Goal: Task Accomplishment & Management: Contribute content

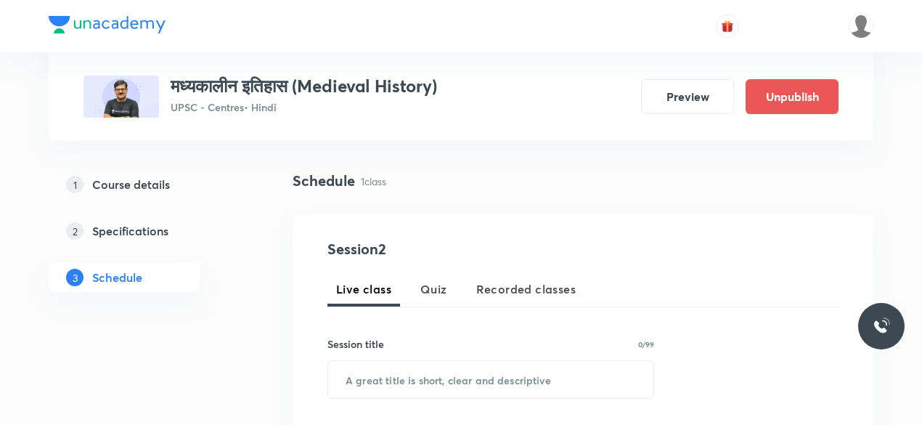
scroll to position [82, 0]
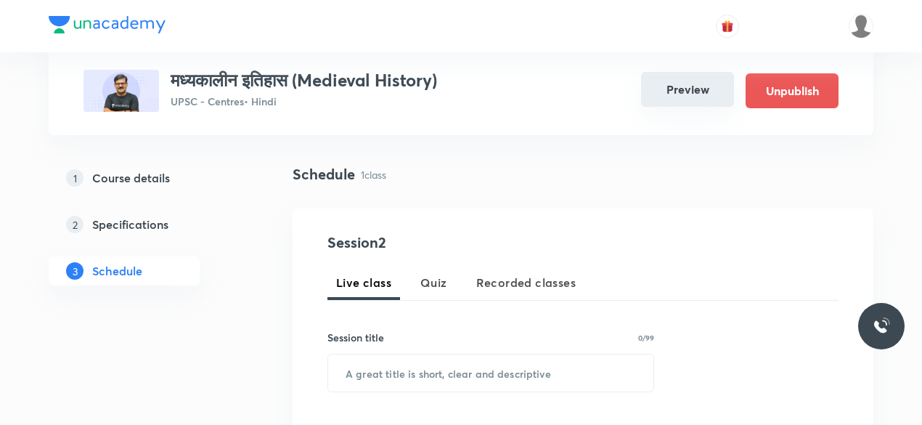
click at [687, 86] on button "Preview" at bounding box center [687, 89] width 93 height 35
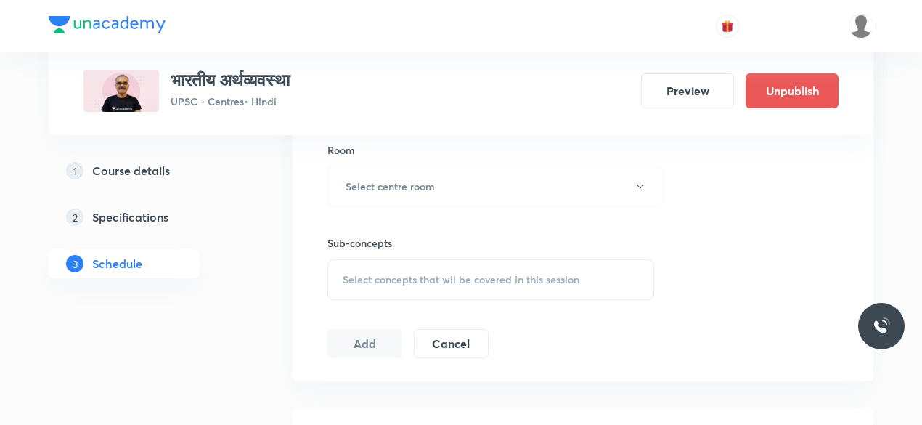
scroll to position [637, 0]
click at [689, 89] on button "Preview" at bounding box center [687, 89] width 93 height 35
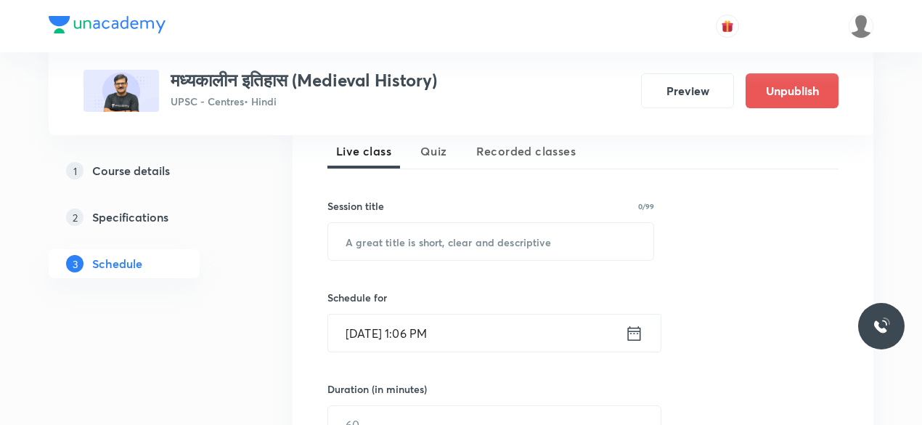
scroll to position [378, 0]
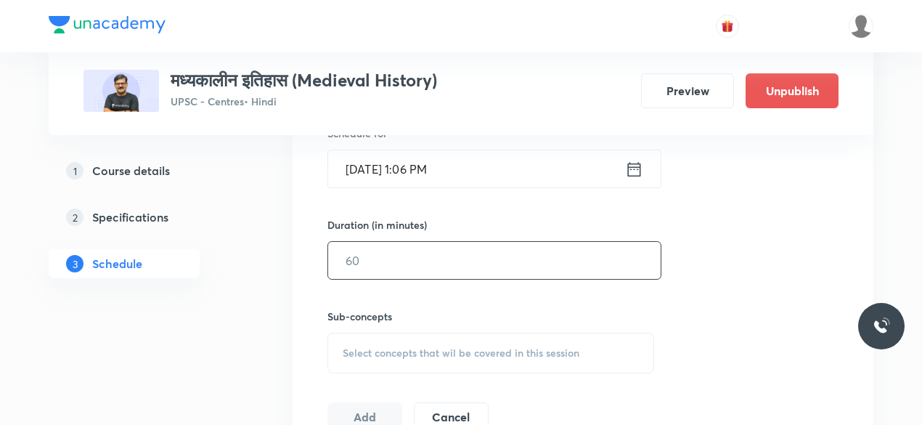
click at [430, 263] on input "text" at bounding box center [494, 260] width 333 height 37
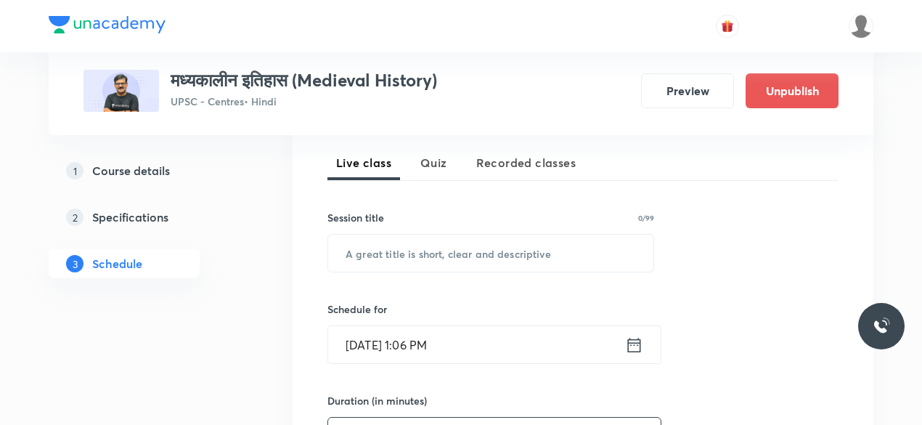
scroll to position [0, 0]
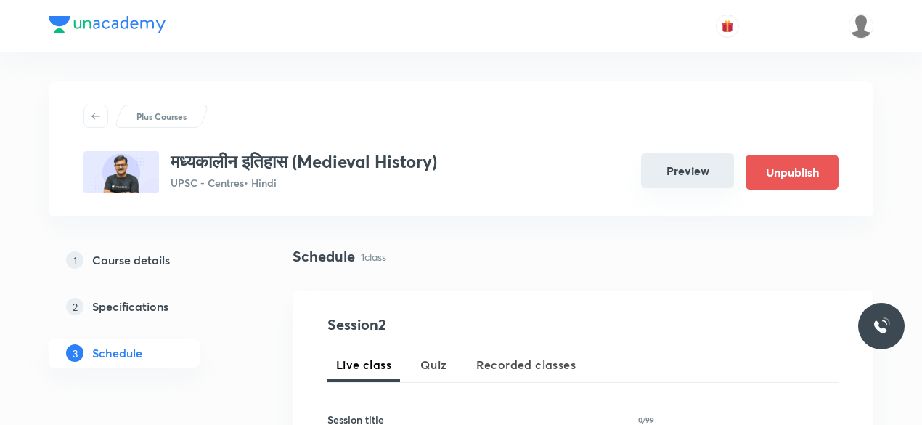
click at [671, 174] on button "Preview" at bounding box center [687, 170] width 93 height 35
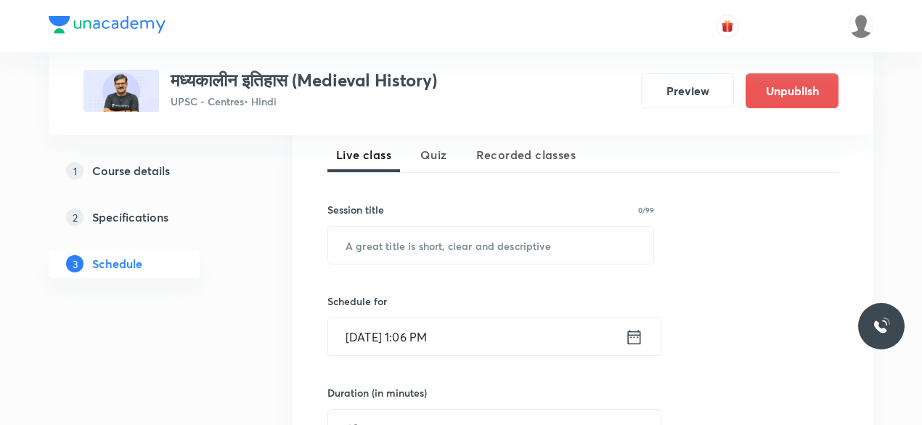
scroll to position [211, 0]
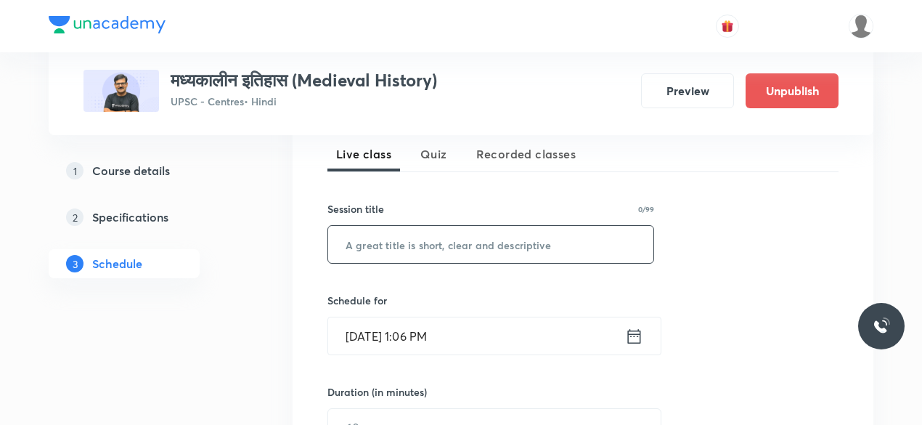
click at [458, 249] on input "text" at bounding box center [490, 244] width 325 height 37
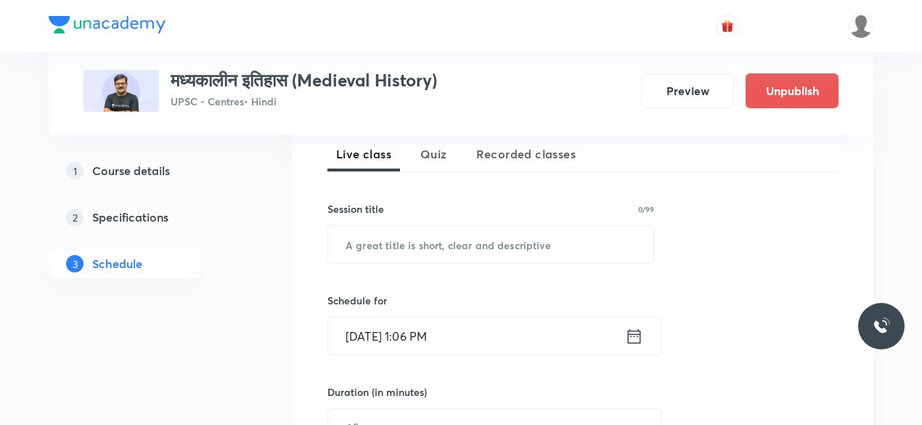
click at [634, 336] on icon at bounding box center [634, 336] width 18 height 20
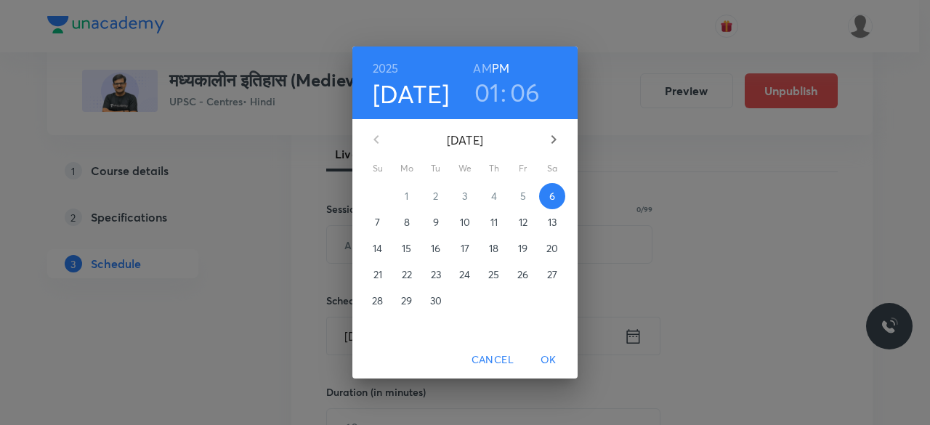
click at [439, 225] on span "9" at bounding box center [436, 222] width 26 height 15
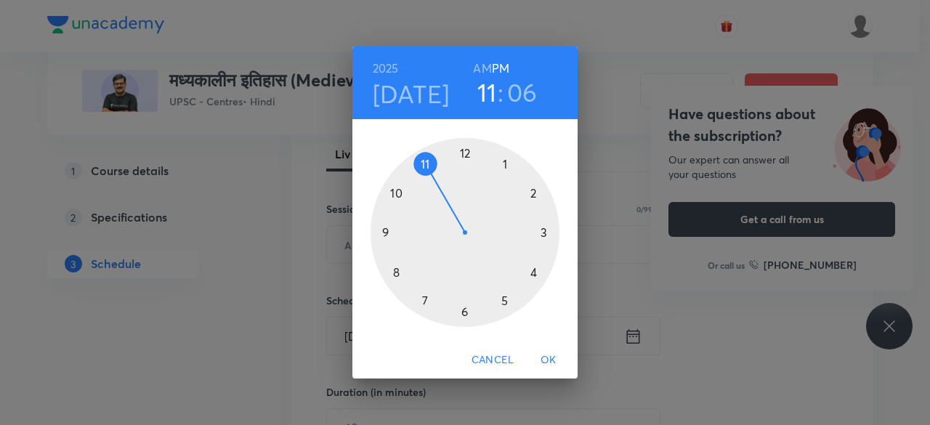
drag, startPoint x: 502, startPoint y: 168, endPoint x: 434, endPoint y: 166, distance: 68.3
click at [434, 166] on div at bounding box center [464, 232] width 189 height 189
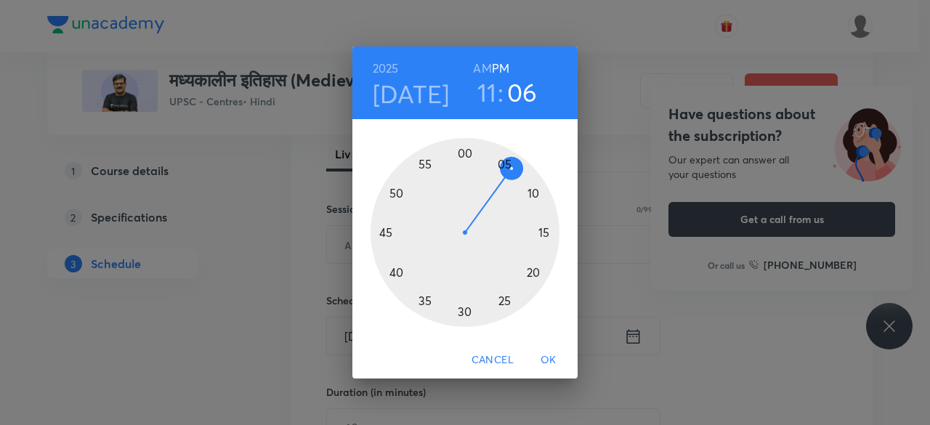
click at [517, 94] on h3 "06" at bounding box center [522, 92] width 31 height 31
drag, startPoint x: 511, startPoint y: 168, endPoint x: 459, endPoint y: 371, distance: 209.8
click at [459, 371] on div "2025 Sep 9 11 : 29 AM PM 00 05 10 15 20 25 30 35 40 45 50 55 Cancel OK" at bounding box center [464, 212] width 225 height 333
click at [463, 324] on div at bounding box center [464, 232] width 189 height 189
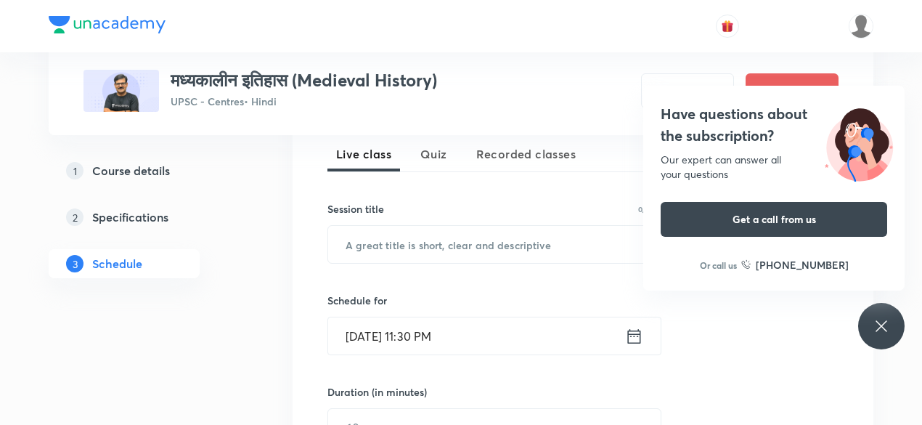
click at [488, 333] on input "Sep 9, 2025, 11:30 PM" at bounding box center [476, 335] width 297 height 37
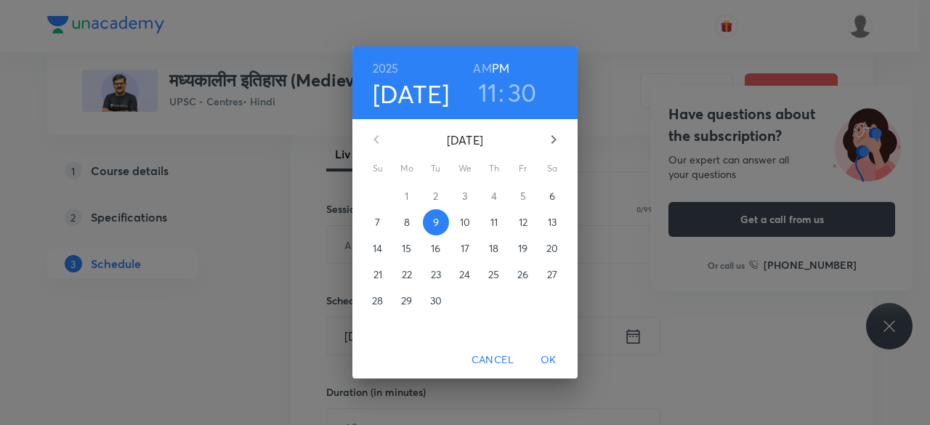
click at [484, 69] on h6 "AM" at bounding box center [482, 68] width 18 height 20
click at [556, 357] on span "OK" at bounding box center [548, 360] width 35 height 18
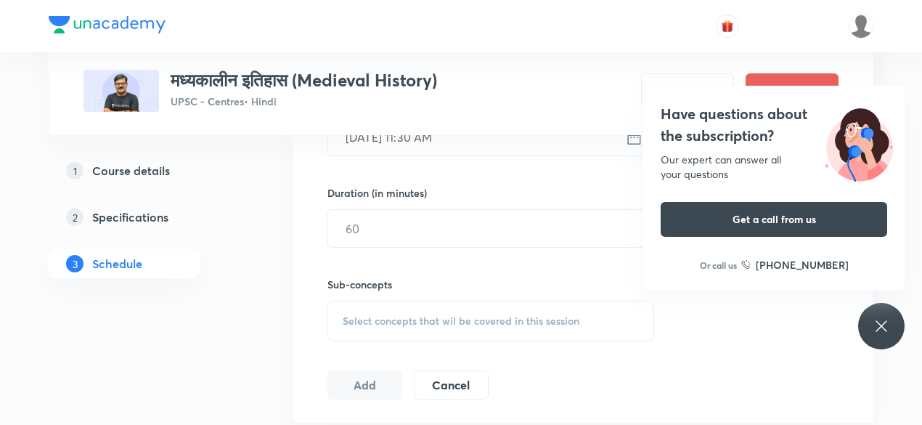
scroll to position [408, 0]
click at [487, 322] on span "Select concepts that wil be covered in this session" at bounding box center [461, 323] width 237 height 12
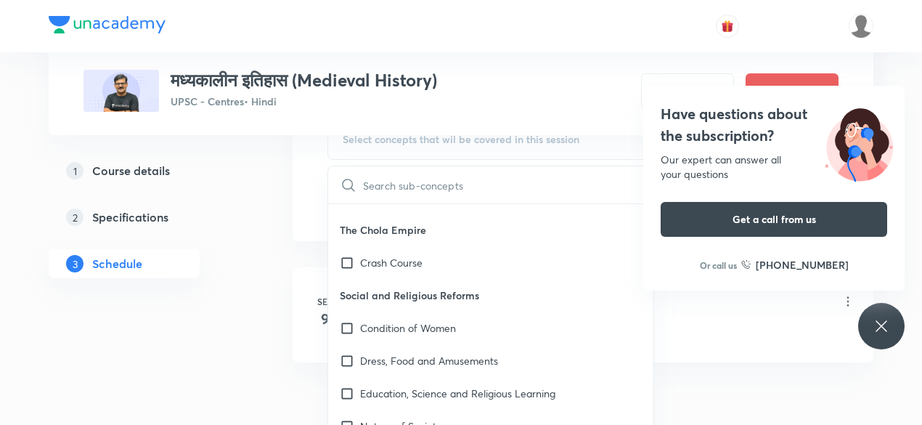
scroll to position [0, 0]
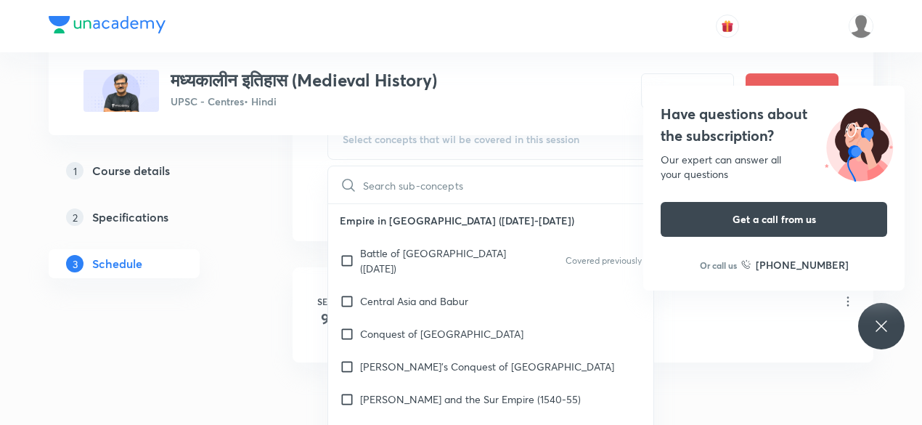
click at [370, 184] on input "text" at bounding box center [508, 184] width 291 height 37
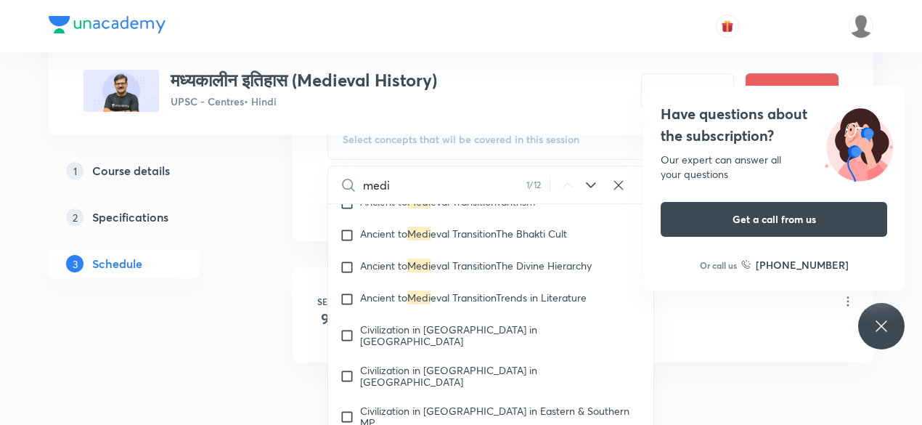
scroll to position [4364, 0]
type input "medi"
click at [347, 291] on input "checkbox" at bounding box center [350, 298] width 20 height 15
checkbox input "true"
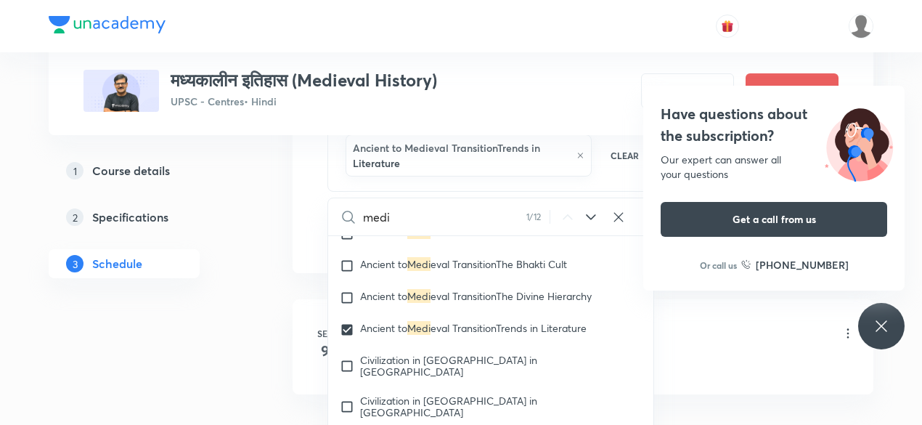
click at [730, 294] on div "Sep 9 मध्यकालीन इतिहास - 1 Lesson 1 • 11:30 AM • 150 min Battle of Panipat (20 …" at bounding box center [583, 352] width 581 height 118
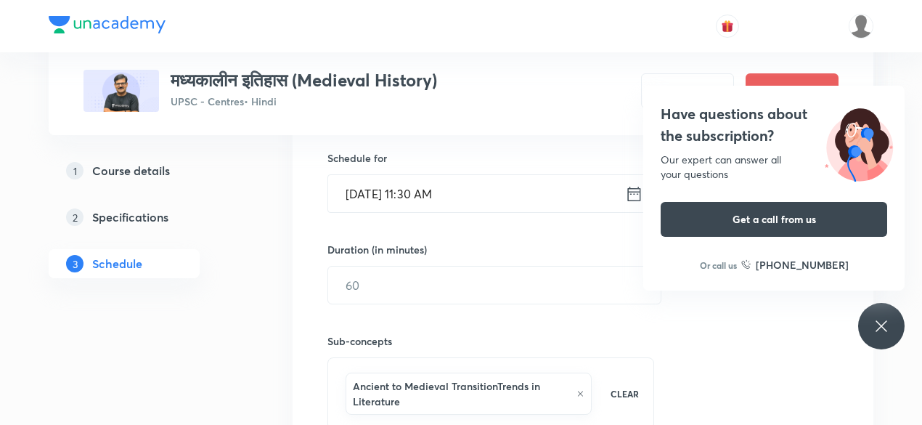
scroll to position [307, 0]
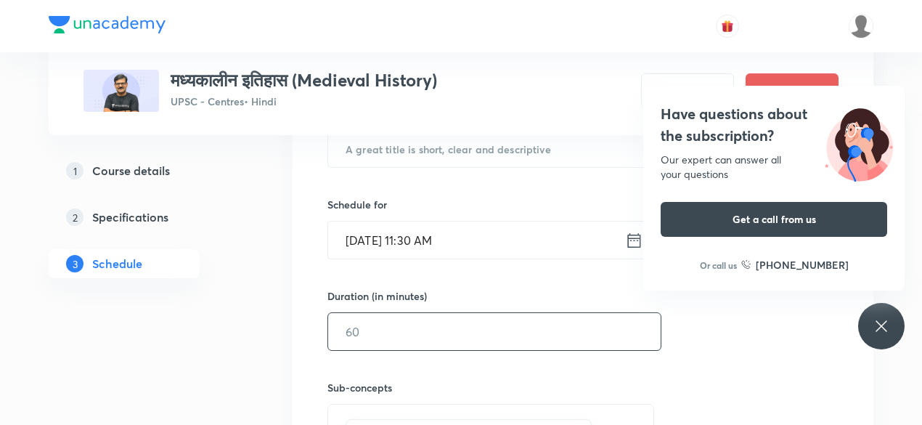
click at [508, 321] on input "text" at bounding box center [494, 331] width 333 height 37
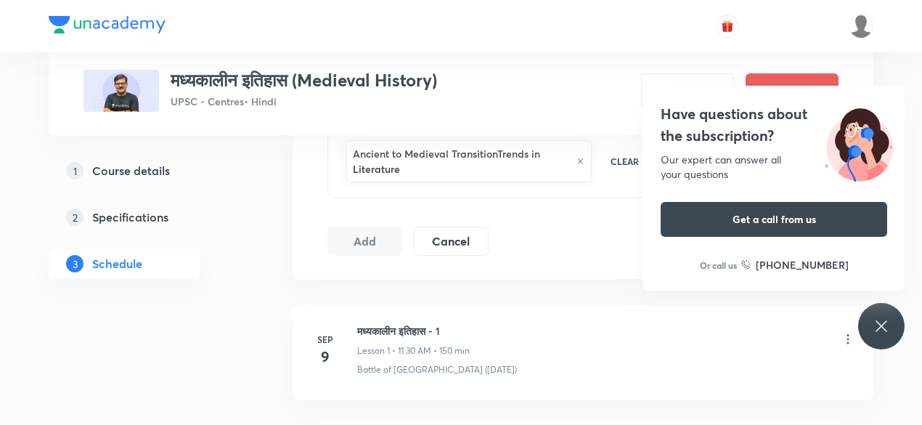
scroll to position [585, 0]
type input "150"
click at [482, 352] on div "मध्यकालीन इतिहास - 1 Lesson 1 • 11:30 AM • 150 min" at bounding box center [606, 340] width 498 height 34
click at [852, 339] on icon at bounding box center [848, 339] width 15 height 15
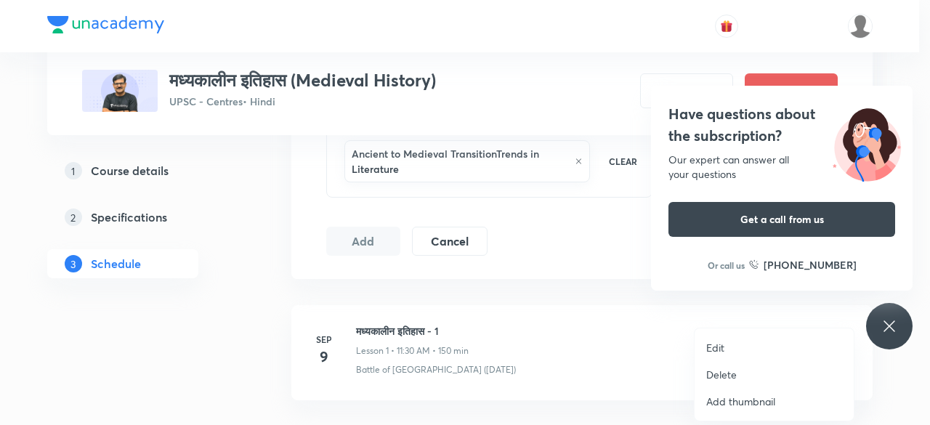
click at [153, 216] on div at bounding box center [465, 212] width 930 height 425
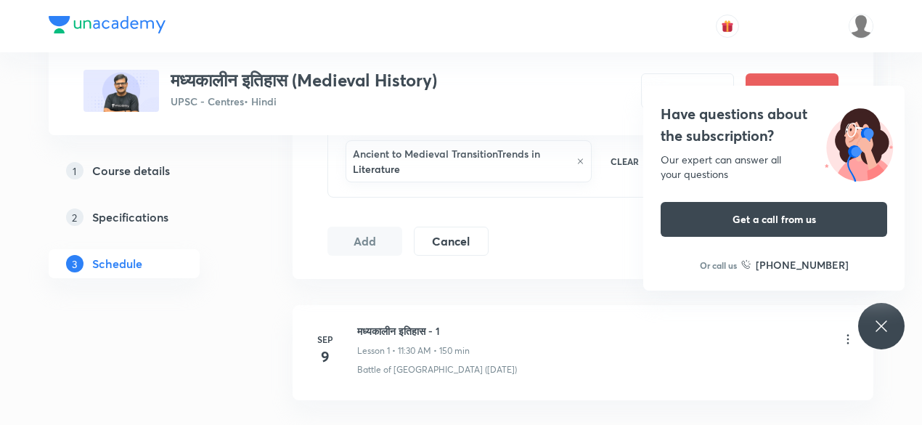
click at [153, 216] on h5 "Specifications" at bounding box center [130, 216] width 76 height 17
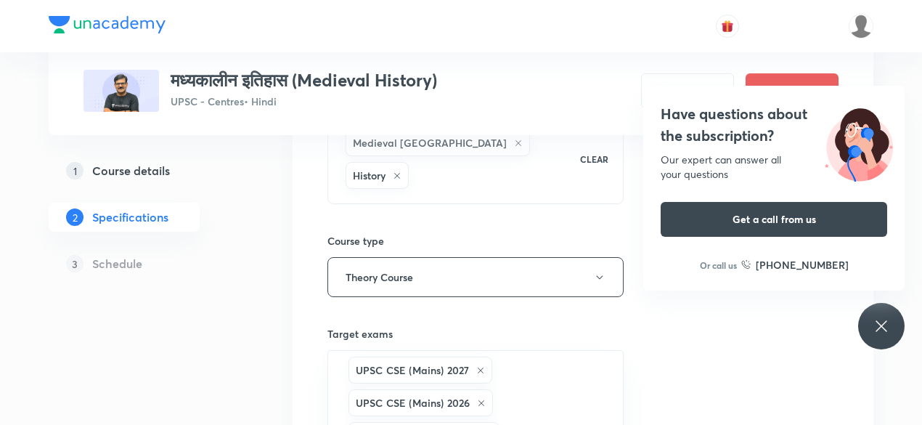
scroll to position [178, 0]
click at [142, 172] on h5 "Course details" at bounding box center [131, 170] width 78 height 17
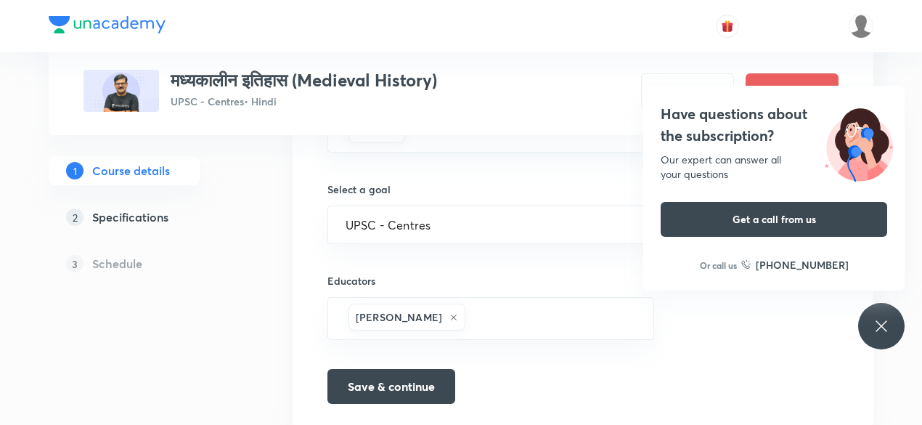
scroll to position [844, 0]
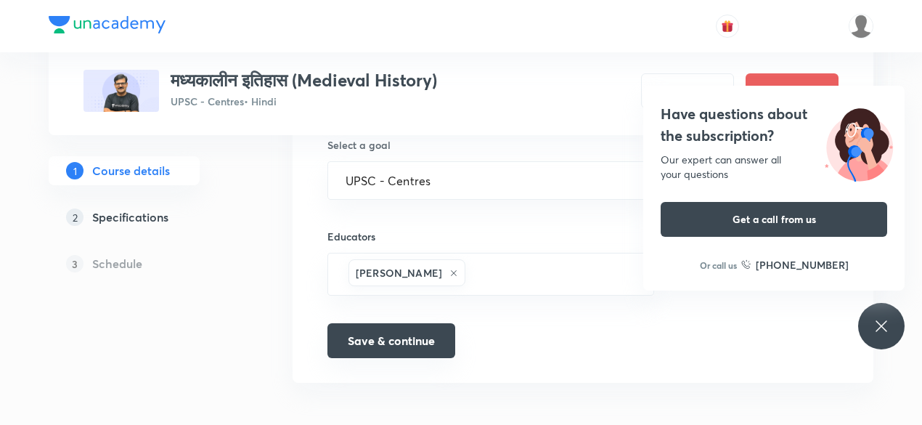
click at [394, 341] on button "Save & continue" at bounding box center [392, 340] width 128 height 35
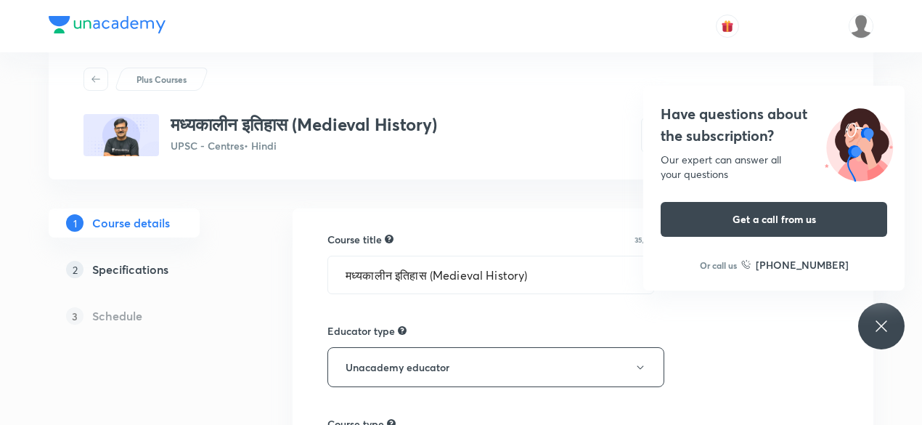
scroll to position [0, 0]
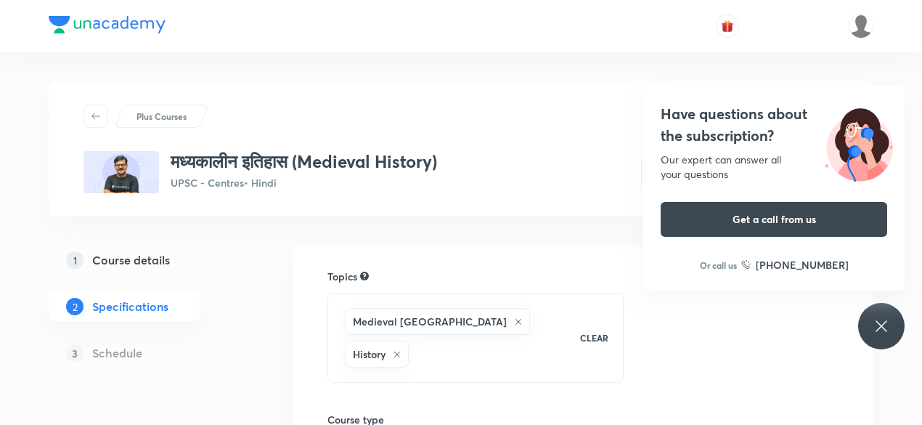
click at [875, 323] on icon at bounding box center [881, 325] width 17 height 17
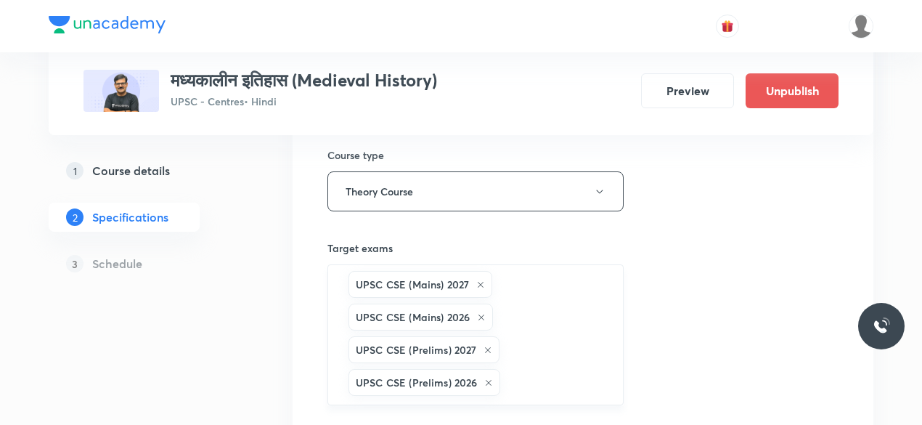
scroll to position [267, 0]
click at [129, 268] on h5 "Schedule" at bounding box center [117, 263] width 50 height 17
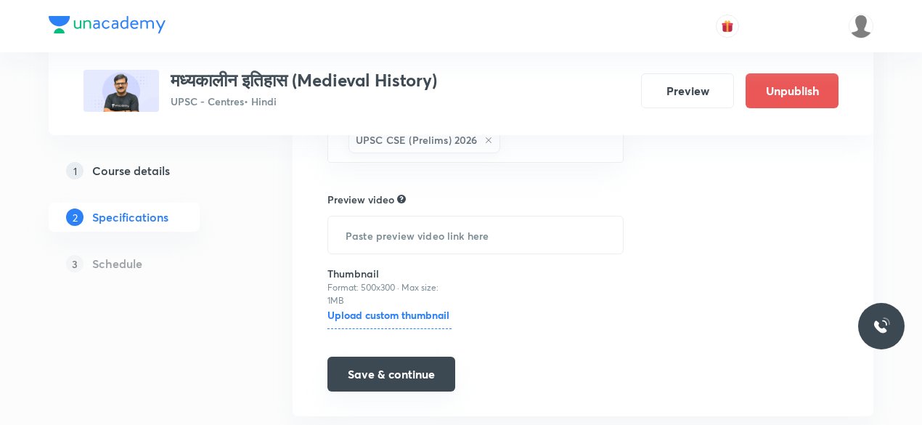
click at [376, 357] on button "Save & continue" at bounding box center [392, 374] width 128 height 35
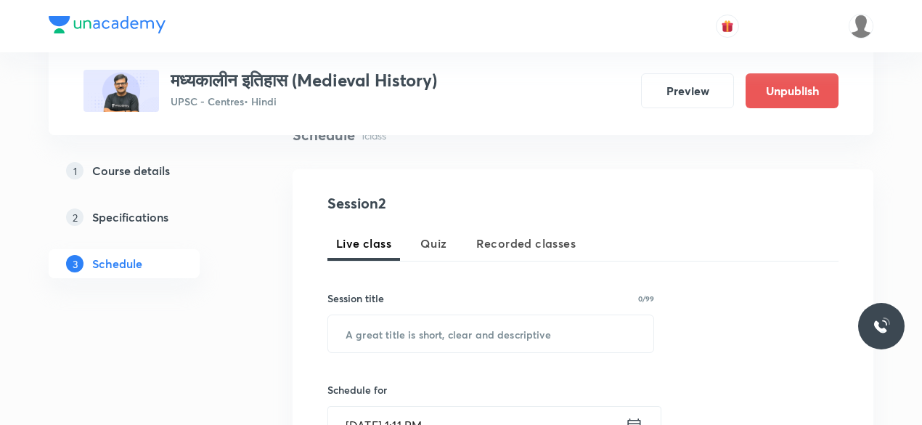
scroll to position [123, 0]
click at [681, 94] on button "Preview" at bounding box center [687, 89] width 93 height 35
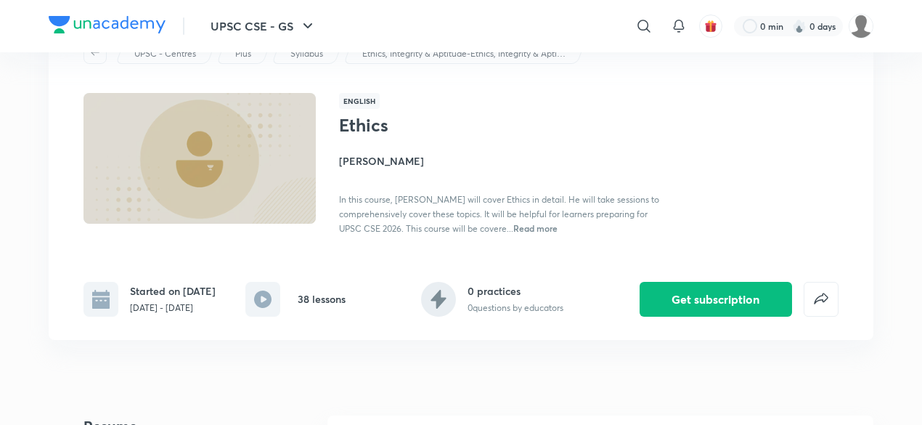
scroll to position [63, 0]
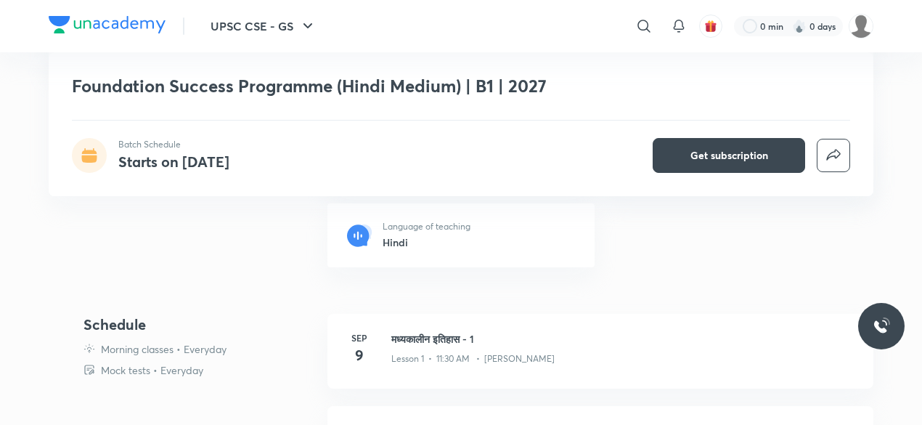
scroll to position [328, 0]
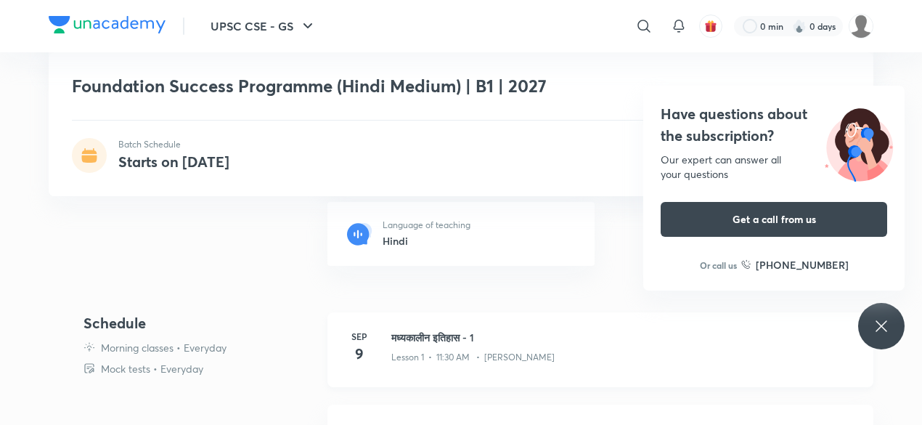
click at [552, 345] on div "Lesson 1 • 11:30 AM • Rajneesh Raj" at bounding box center [624, 354] width 465 height 19
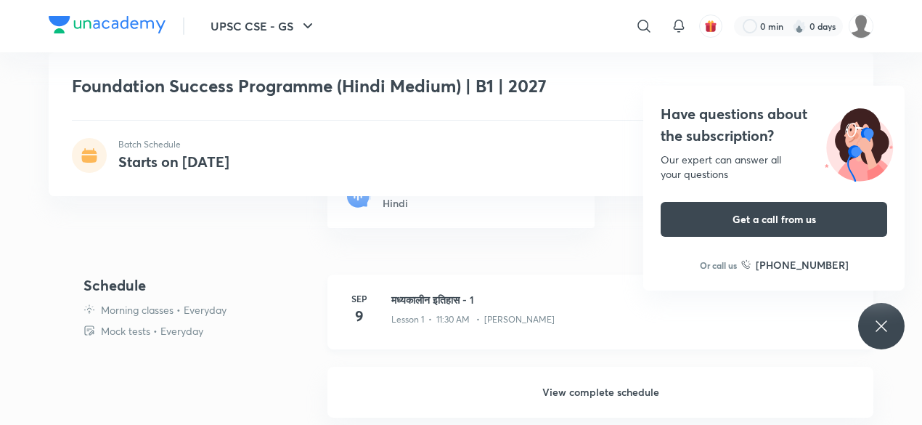
scroll to position [367, 0]
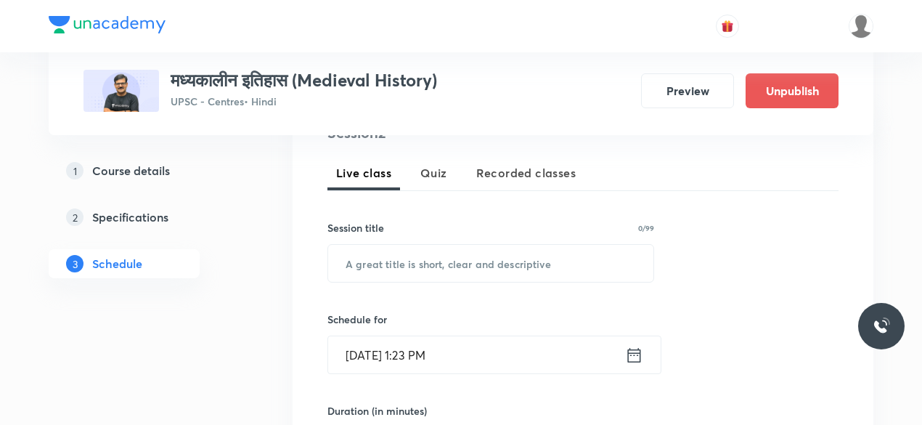
scroll to position [192, 0]
click at [706, 98] on button "Preview" at bounding box center [687, 89] width 93 height 35
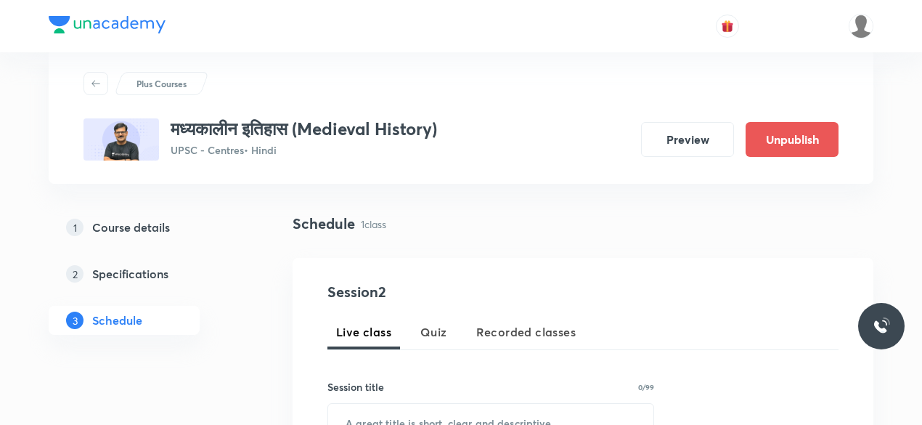
scroll to position [34, 0]
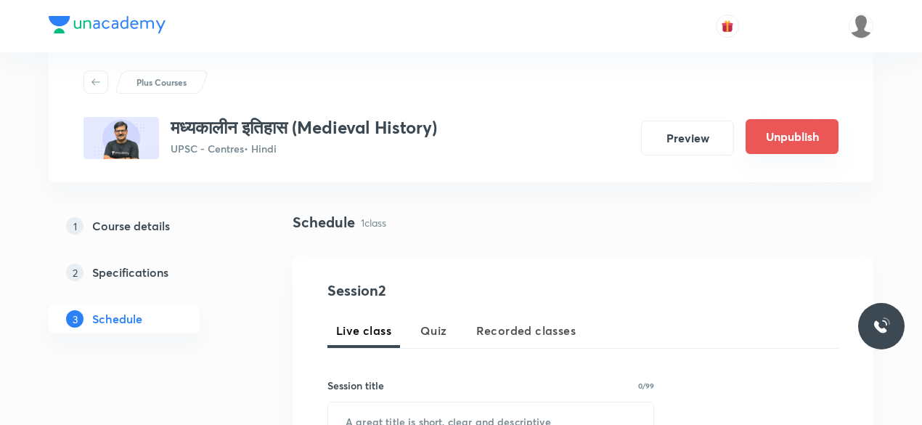
click at [802, 144] on button "Unpublish" at bounding box center [792, 136] width 93 height 35
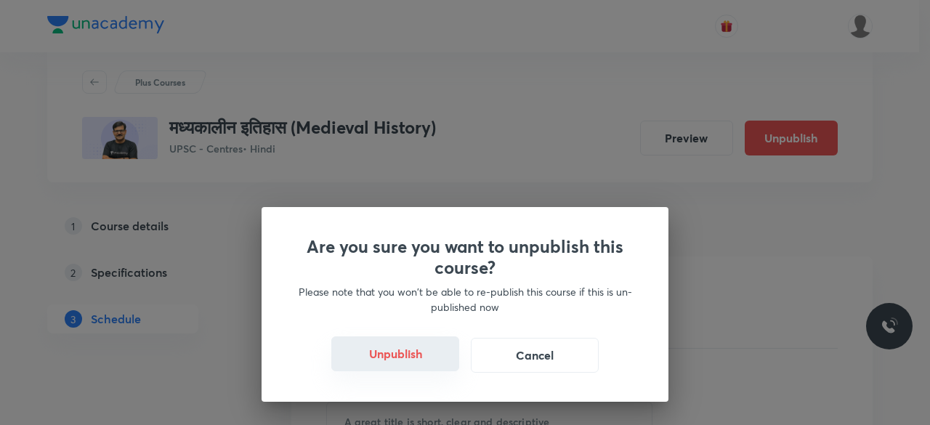
click at [386, 357] on button "Unpublish" at bounding box center [395, 353] width 128 height 35
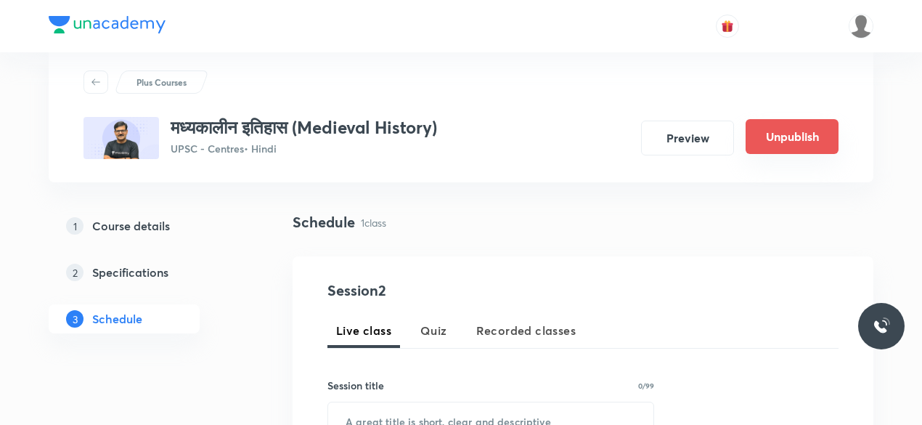
click at [790, 144] on button "Unpublish" at bounding box center [792, 136] width 93 height 35
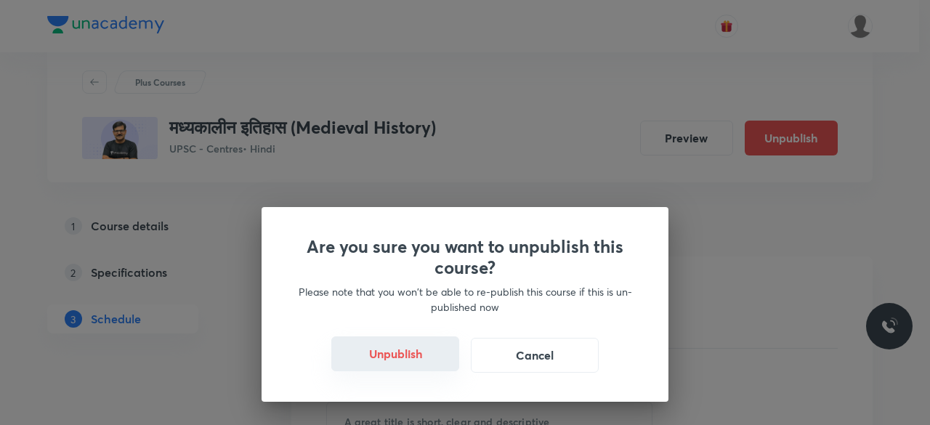
click at [389, 353] on button "Unpublish" at bounding box center [395, 353] width 128 height 35
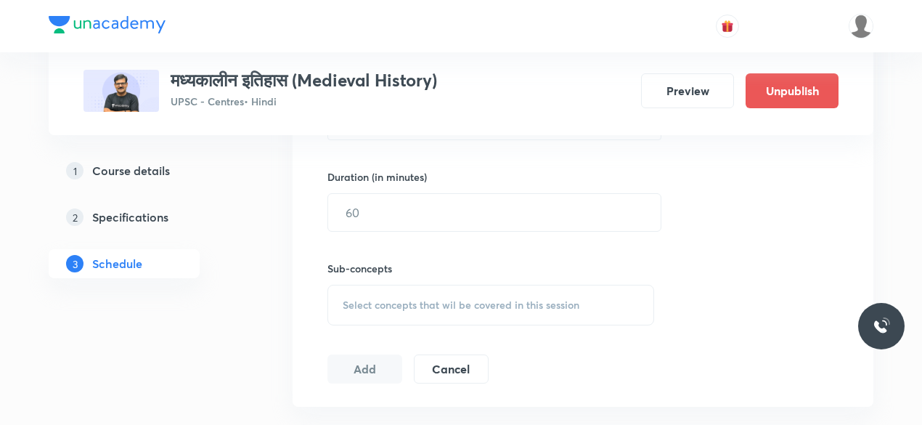
scroll to position [421, 0]
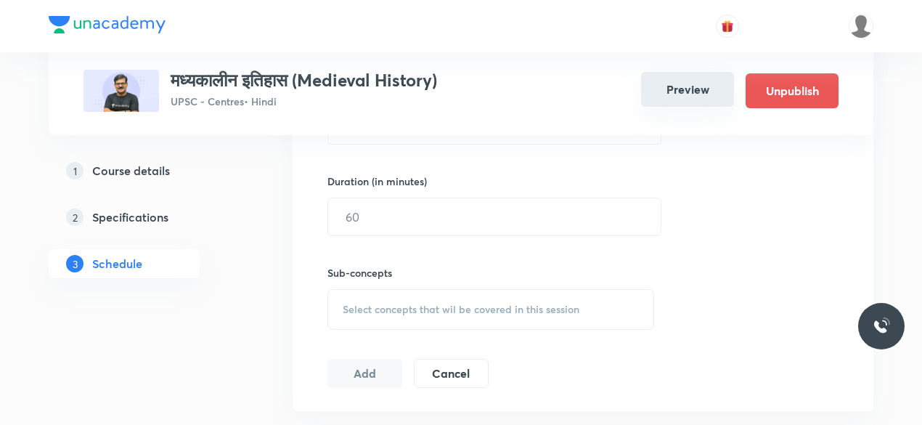
click at [687, 98] on button "Preview" at bounding box center [687, 89] width 93 height 35
